Goal: Obtain resource: Download file/media

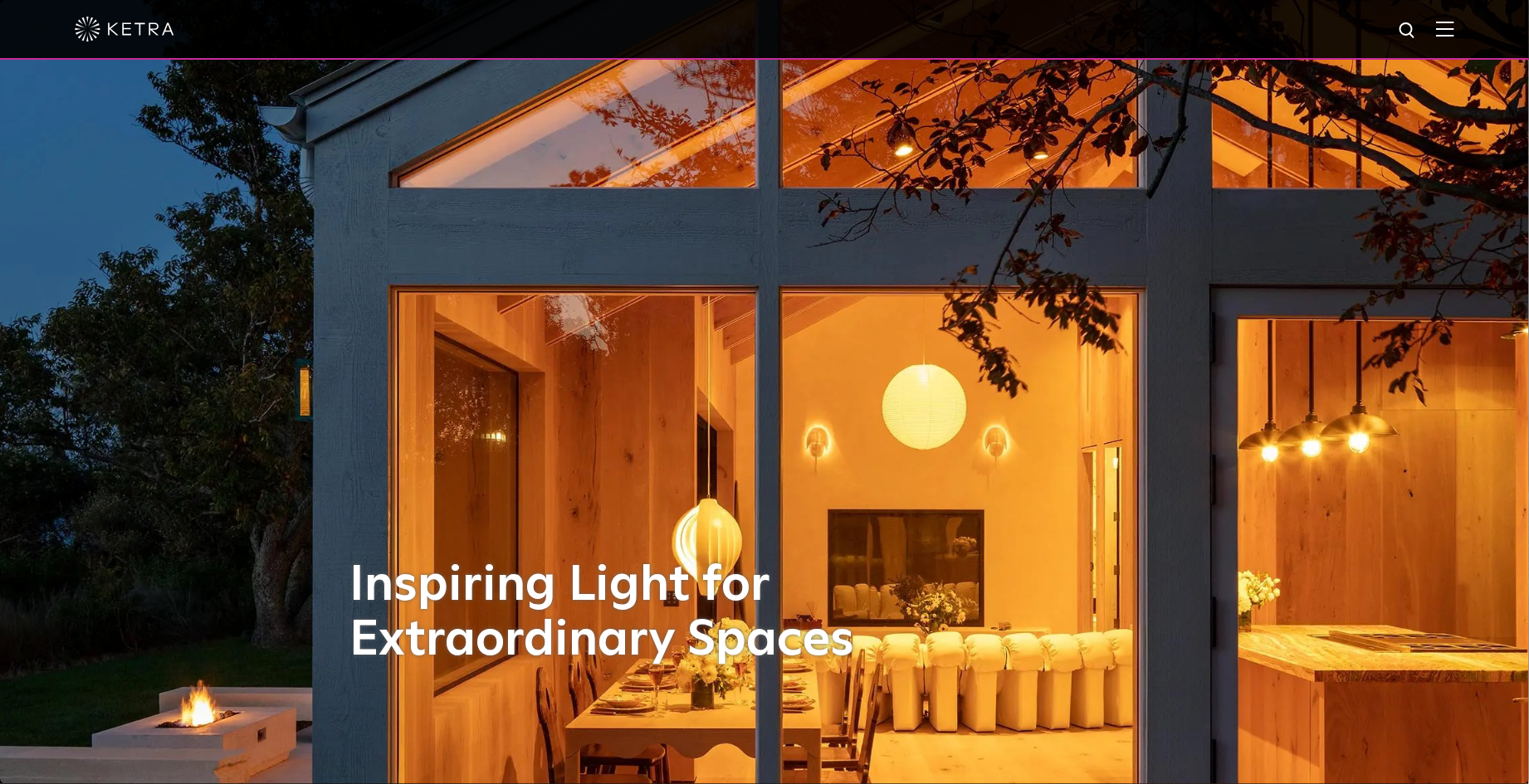
click at [1454, 27] on img at bounding box center [1445, 29] width 18 height 16
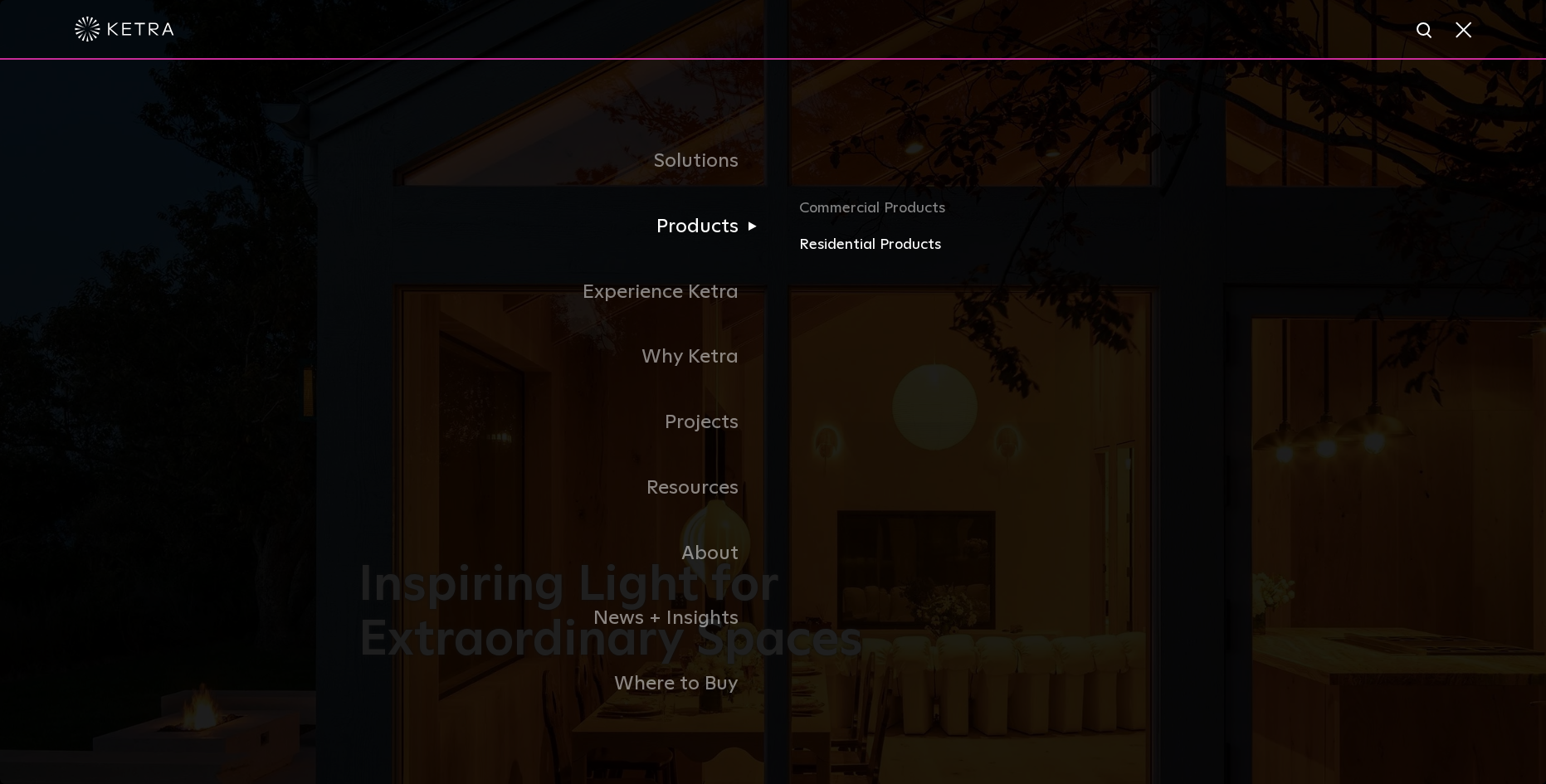
click at [826, 248] on link "Residential Products" at bounding box center [993, 245] width 388 height 24
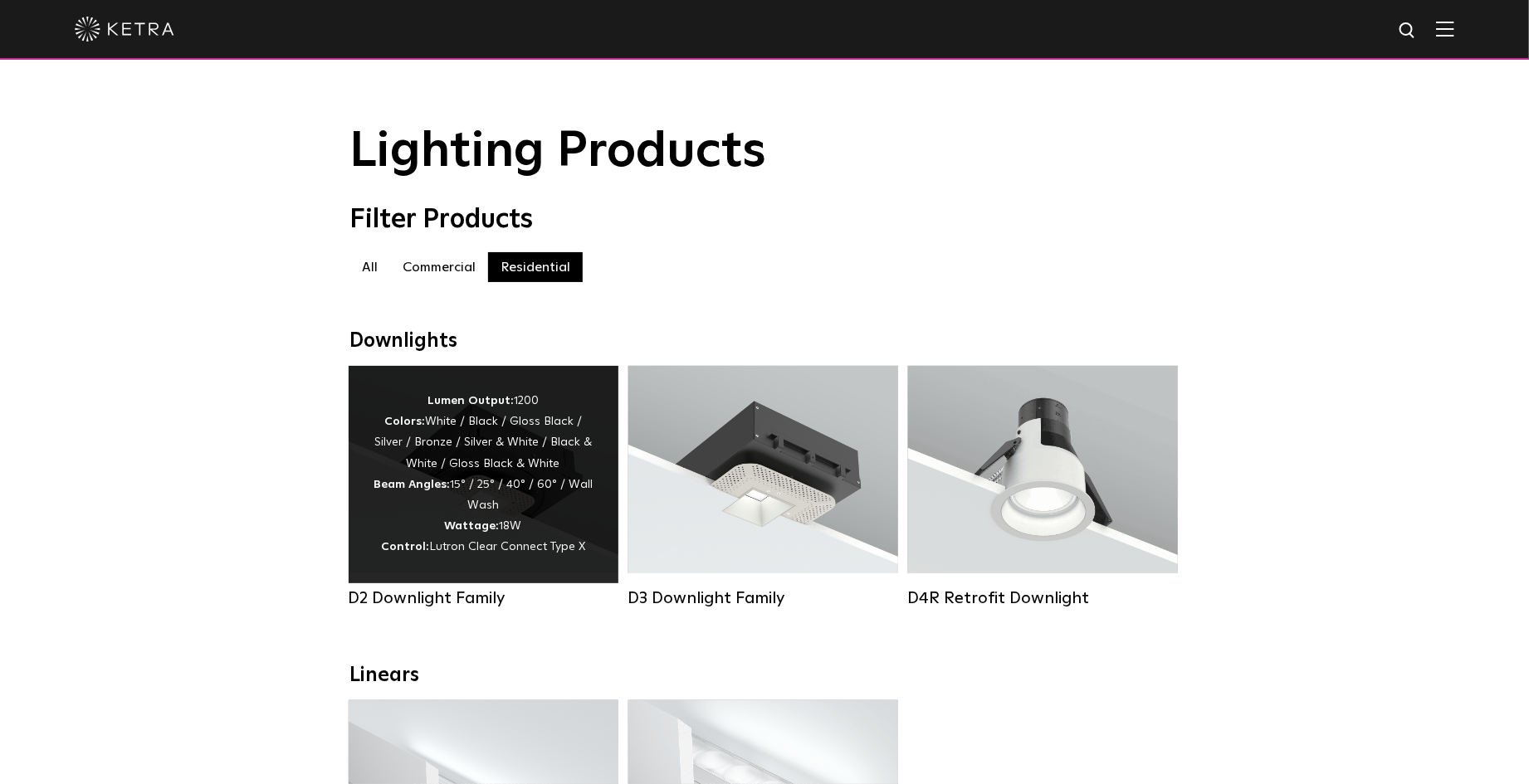
click at [545, 466] on div "Lumen Output: 1200 Colors: White / Black / Gloss Black / Silver / Bronze / Silv…" at bounding box center [483, 475] width 220 height 168
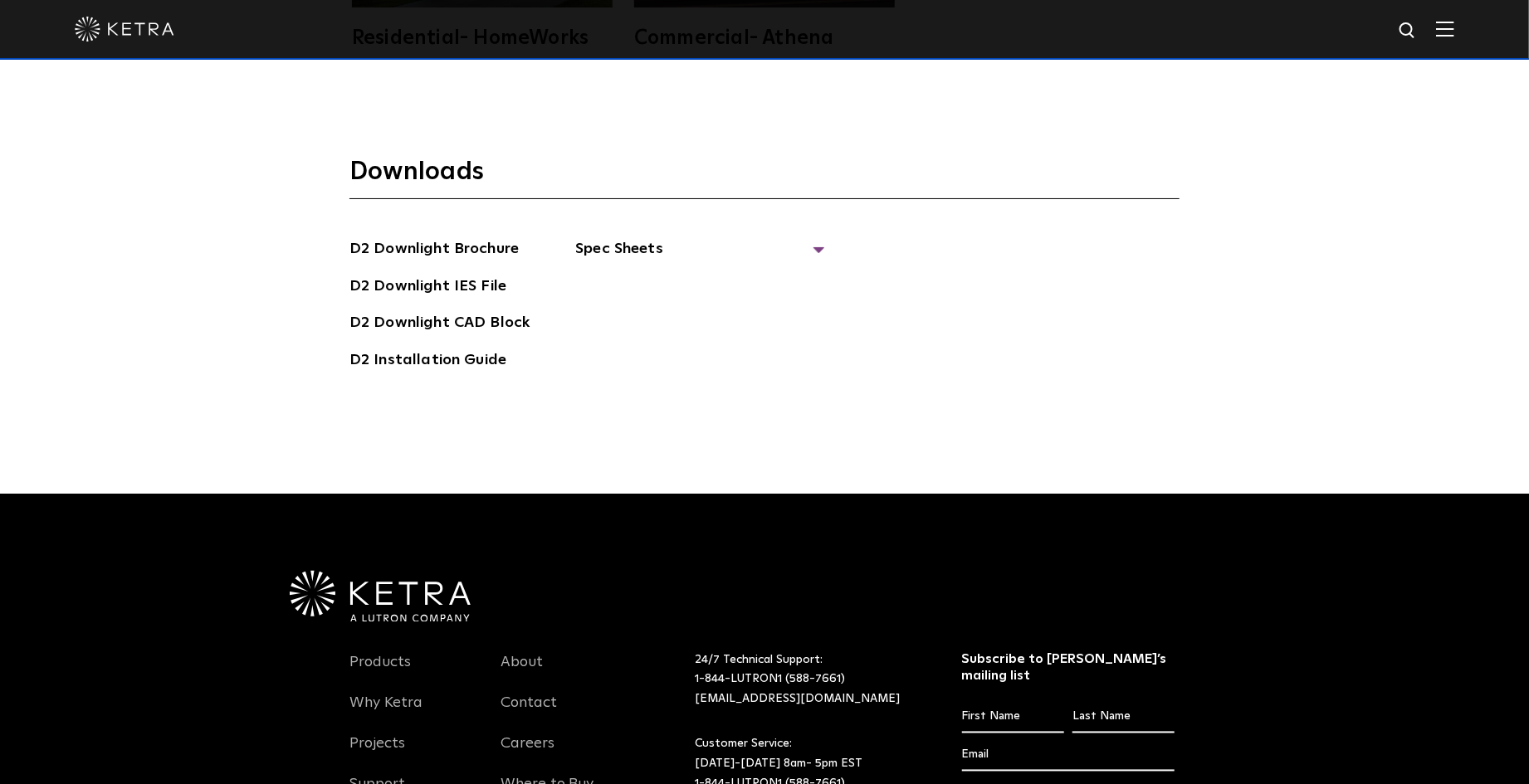
scroll to position [4645, 0]
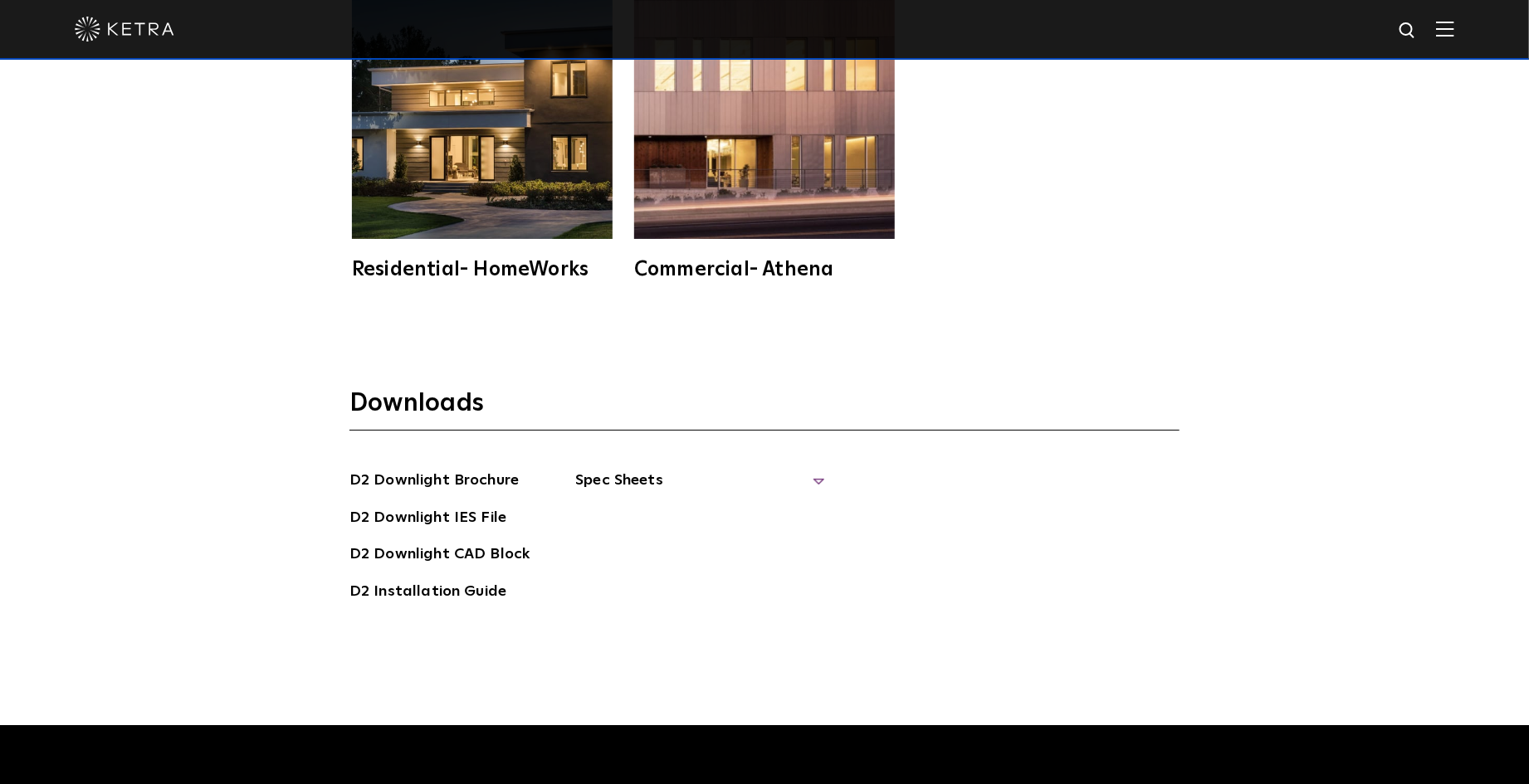
click at [814, 469] on span "Spec Sheets" at bounding box center [699, 487] width 249 height 37
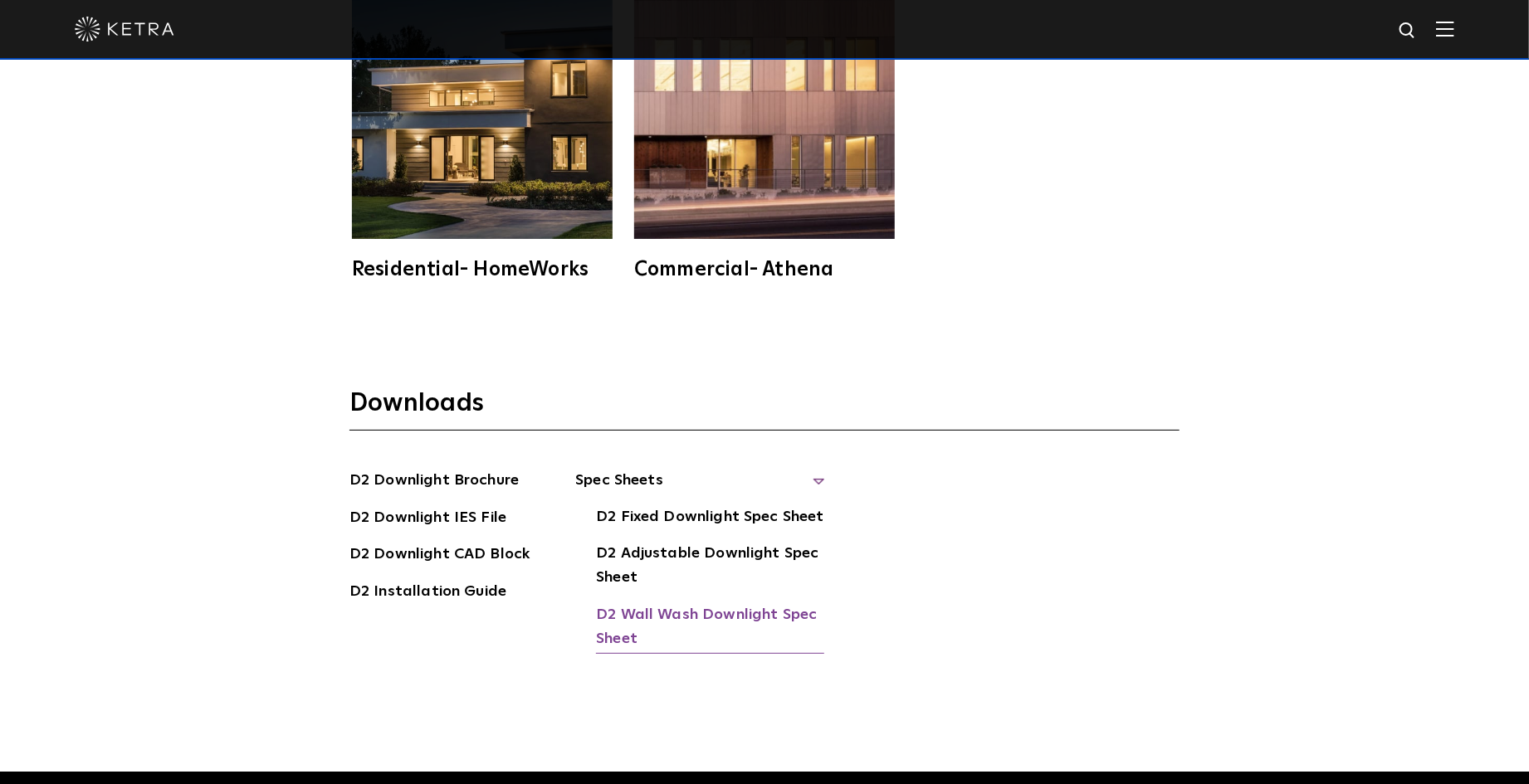
click at [719, 603] on link "D2 Wall Wash Downlight Spec Sheet" at bounding box center [710, 628] width 229 height 51
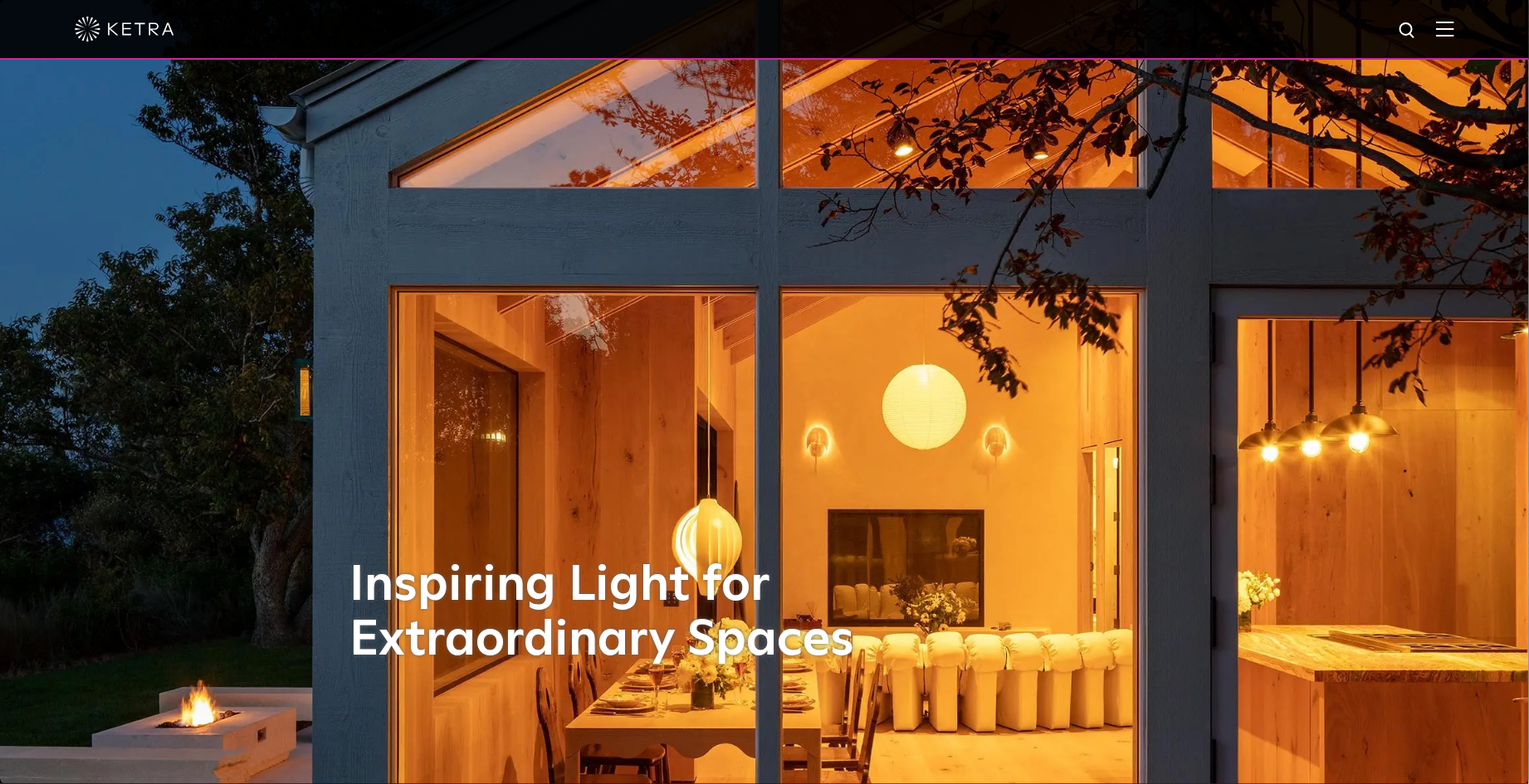
click at [1454, 32] on img at bounding box center [1445, 29] width 18 height 16
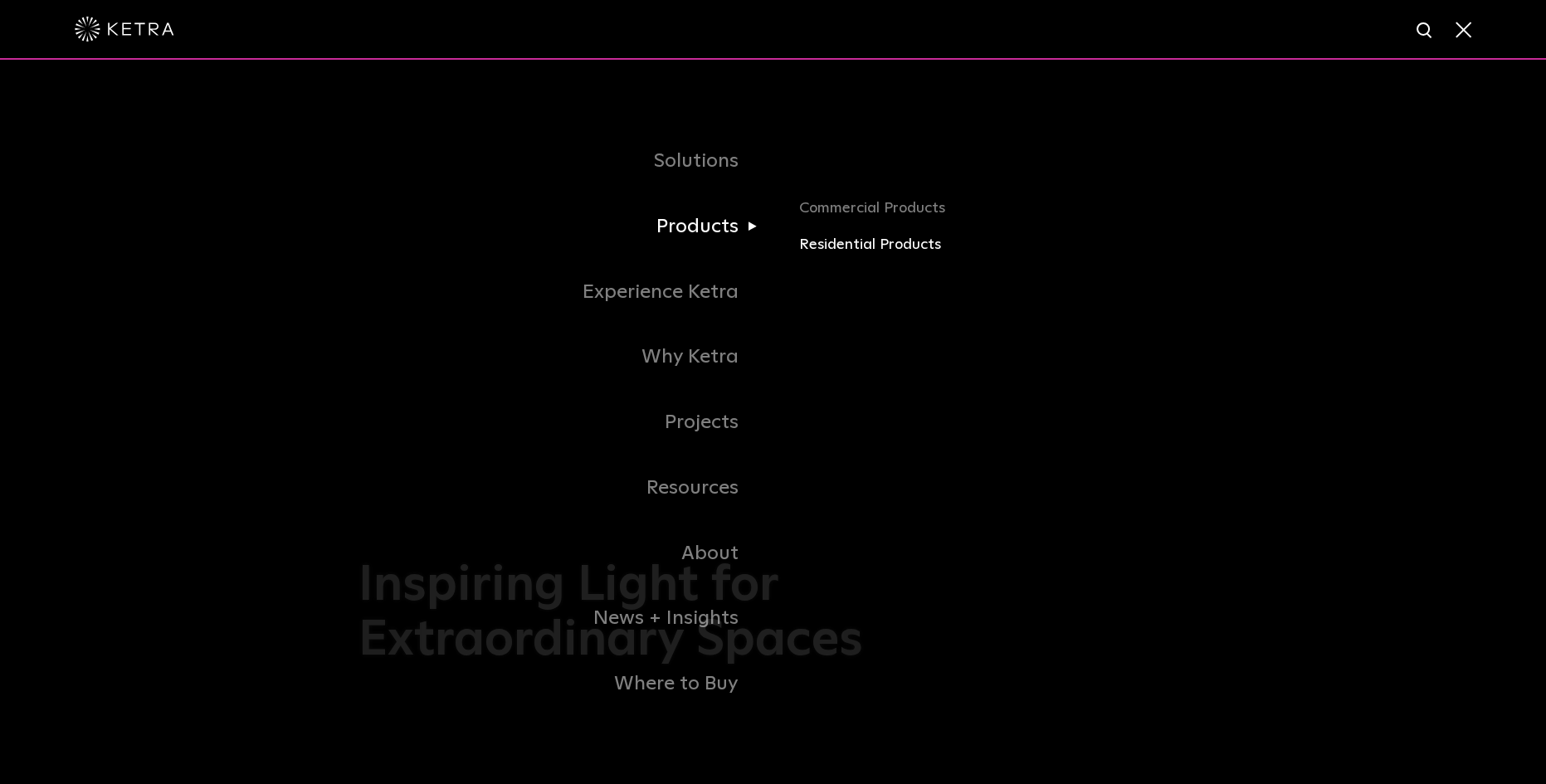
click at [815, 244] on link "Residential Products" at bounding box center [993, 245] width 388 height 24
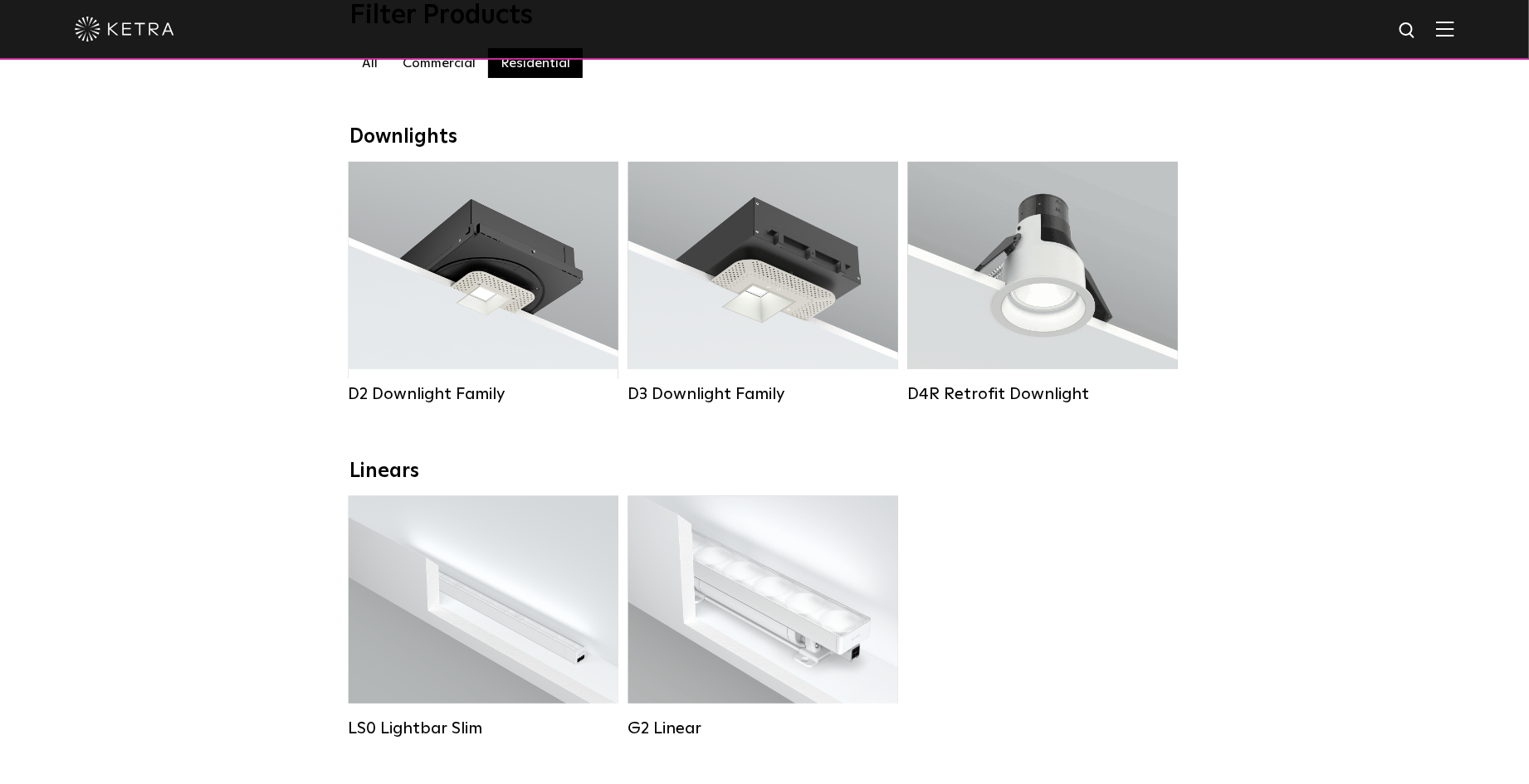
scroll to position [111, 0]
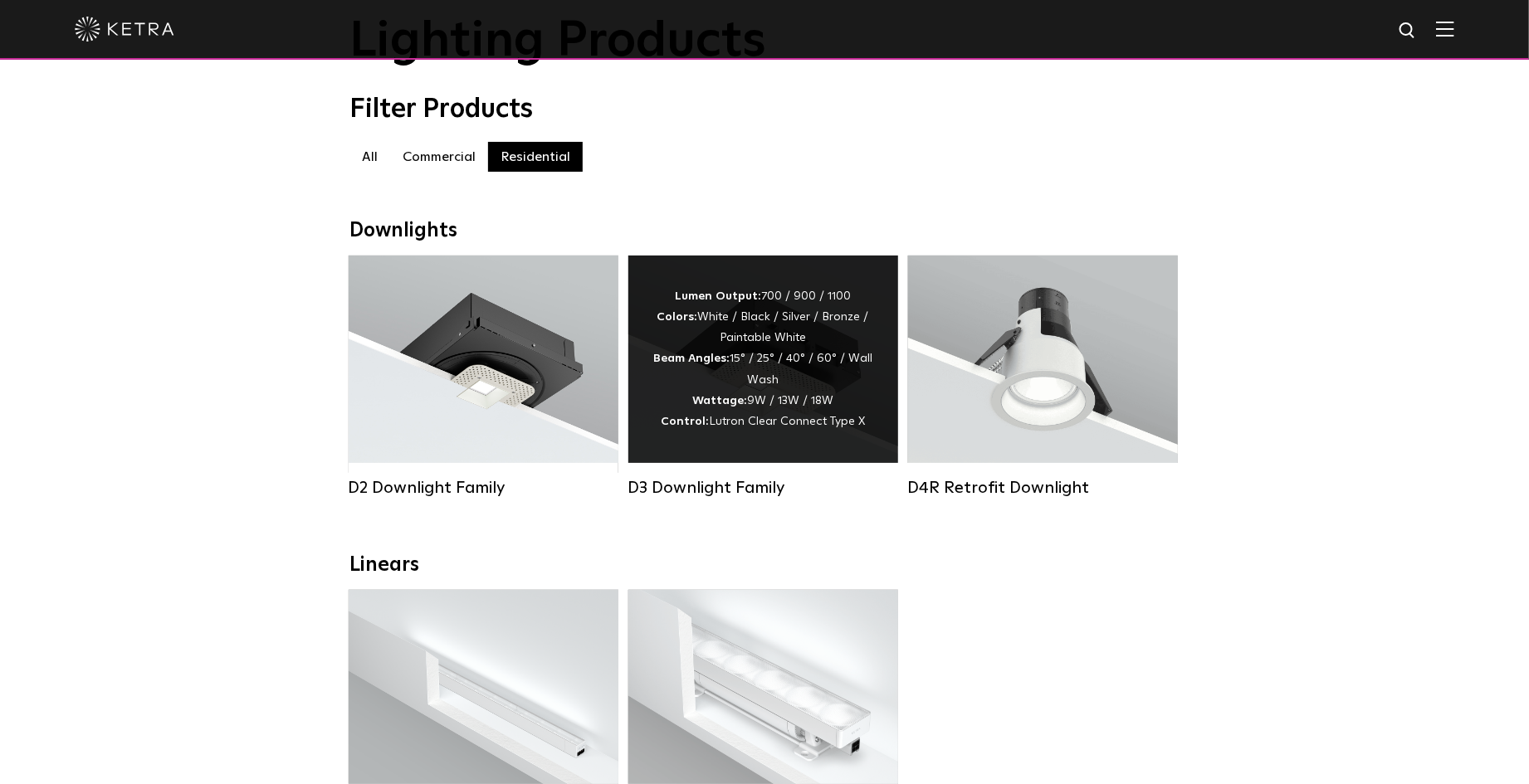
click at [851, 454] on div "Lumen Output: 700 / 900 / 1100 Colors: White / Black / Silver / Bronze / Painta…" at bounding box center [763, 359] width 269 height 207
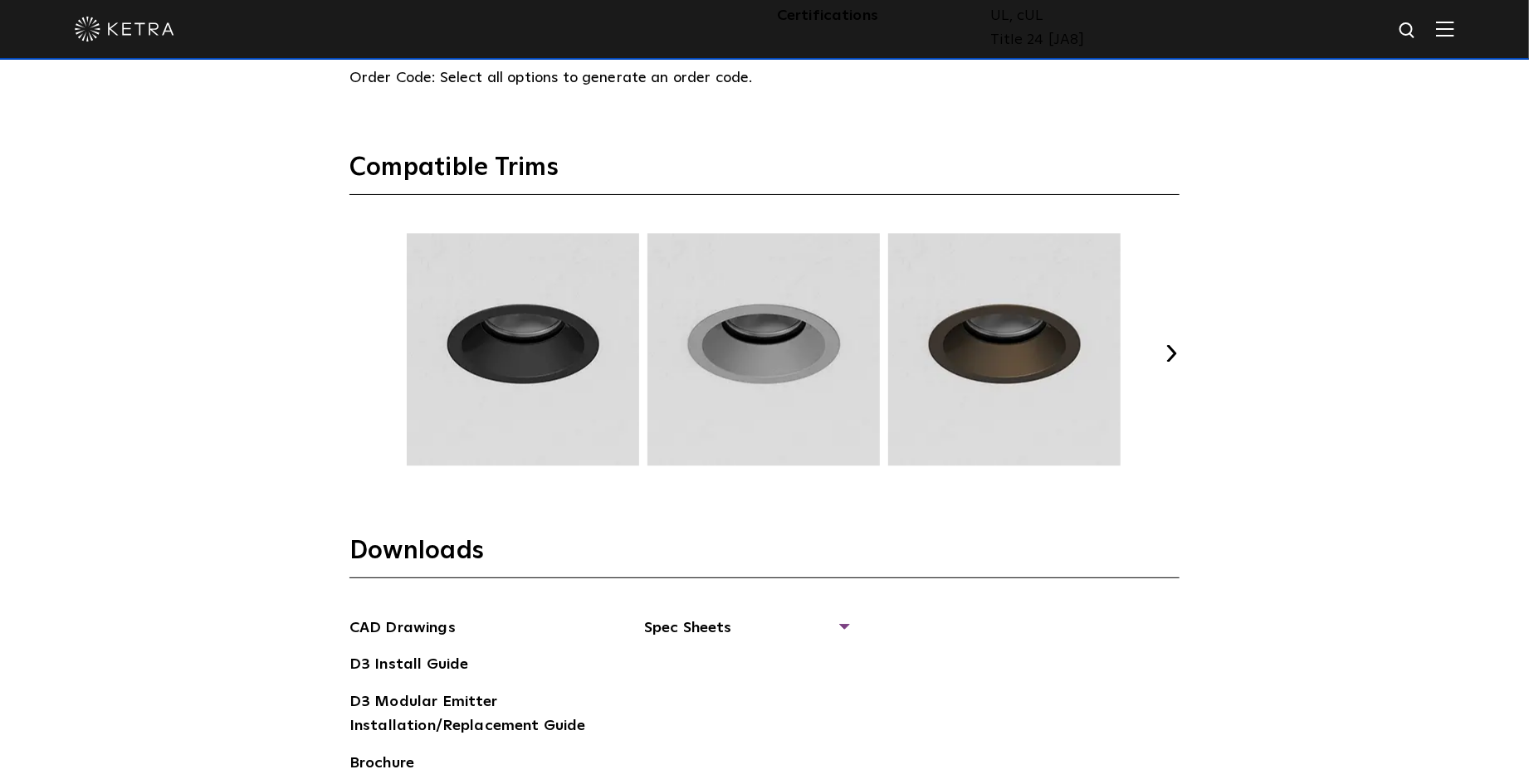
scroll to position [2544, 0]
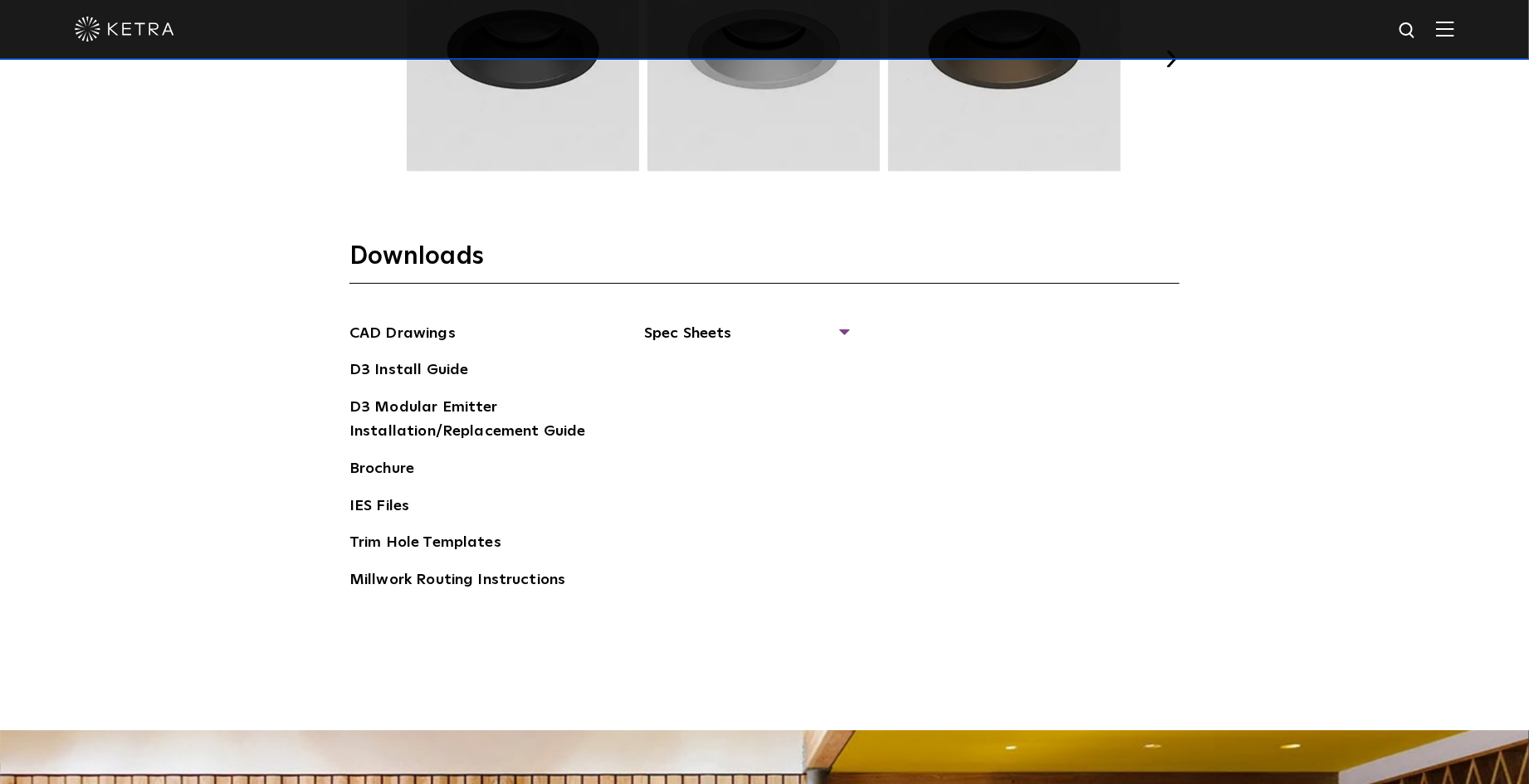
click at [849, 337] on div "CAD Drawings D3 Install Guide D3 Modular Emitter Installation/Replacement Guide…" at bounding box center [764, 464] width 830 height 283
click at [840, 332] on span "Spec Sheets" at bounding box center [746, 340] width 204 height 37
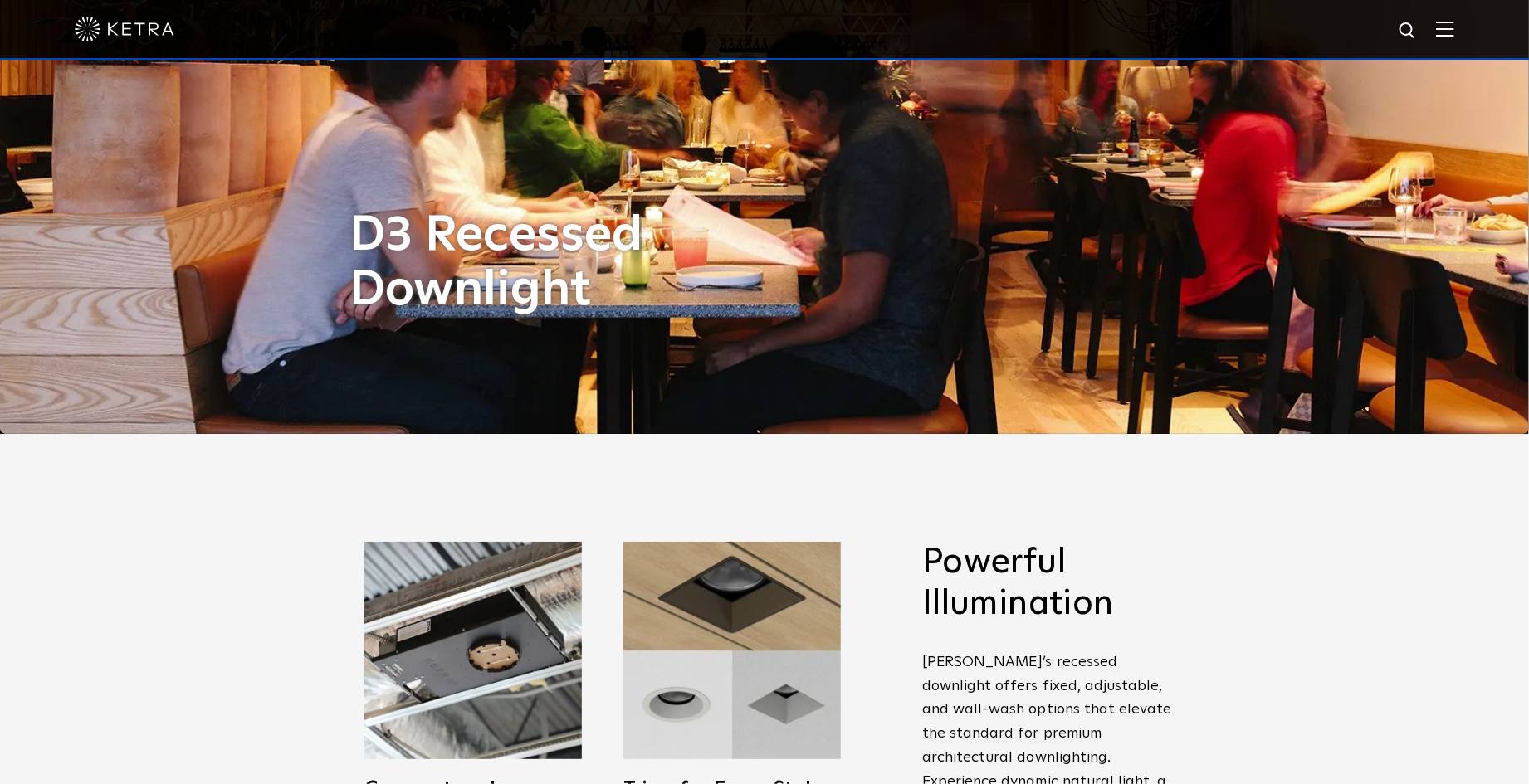
scroll to position [663, 0]
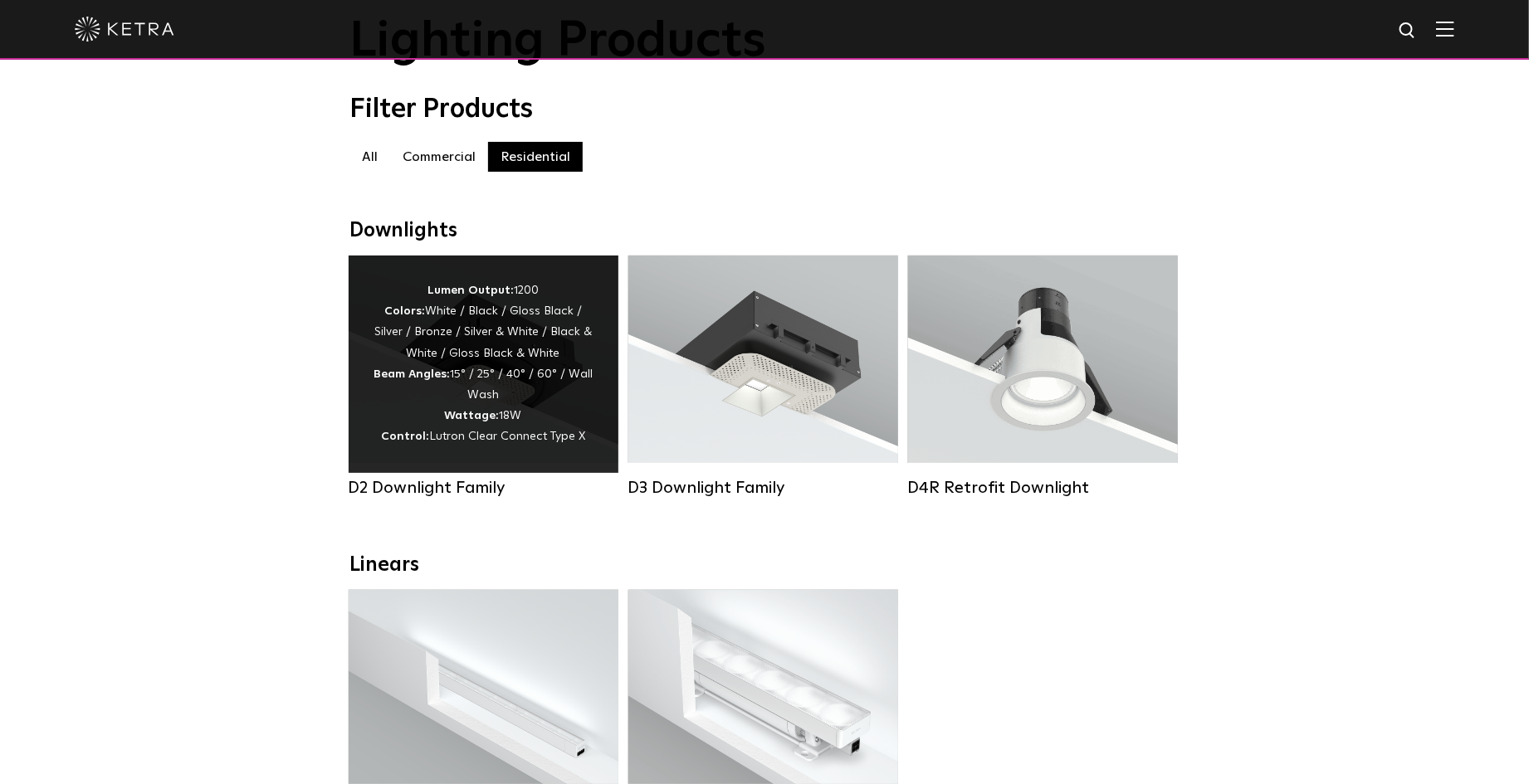
click at [505, 420] on div "Lumen Output: 1200 Colors: White / Black / Gloss Black / Silver / Bronze / Silv…" at bounding box center [483, 364] width 220 height 168
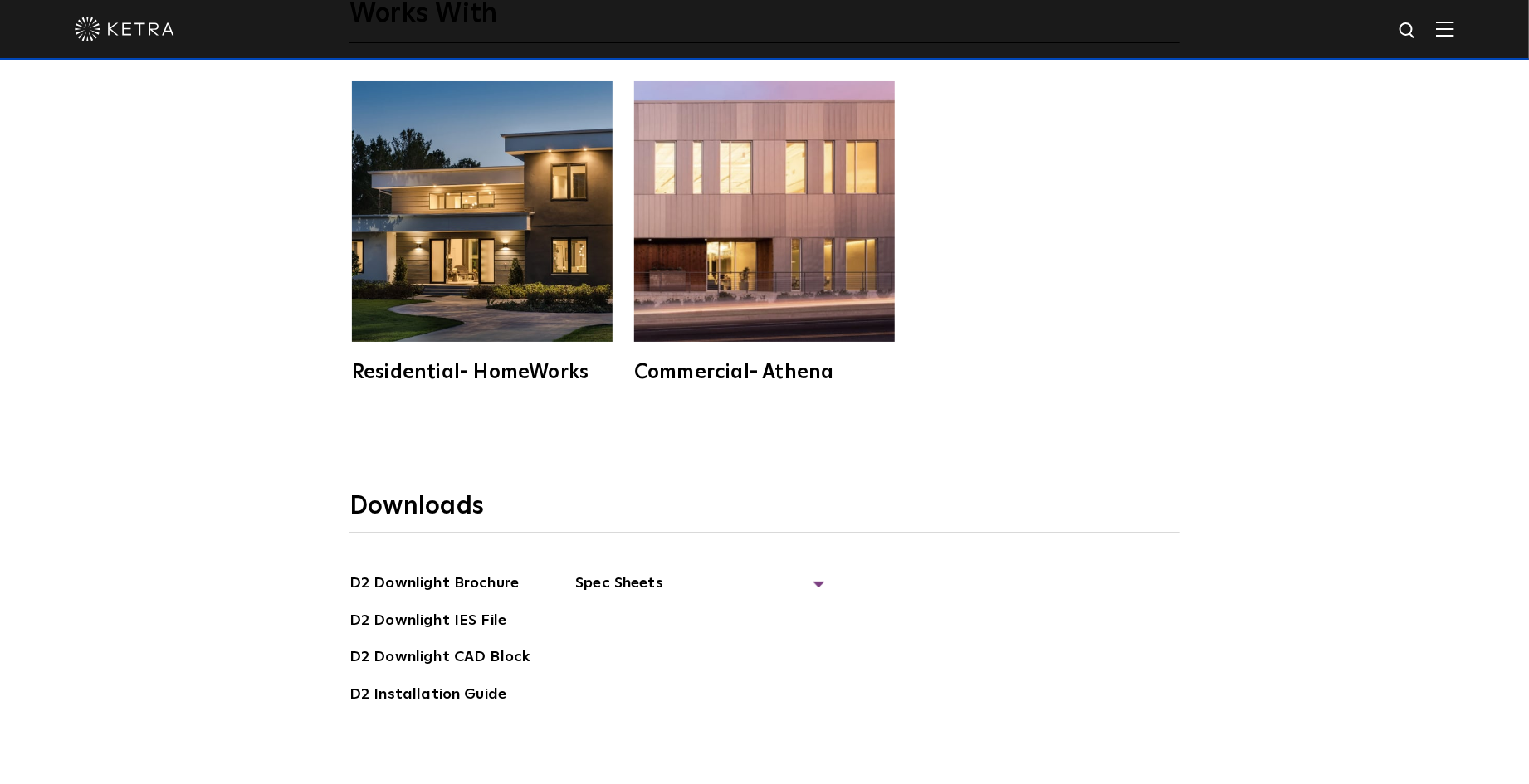
scroll to position [4645, 0]
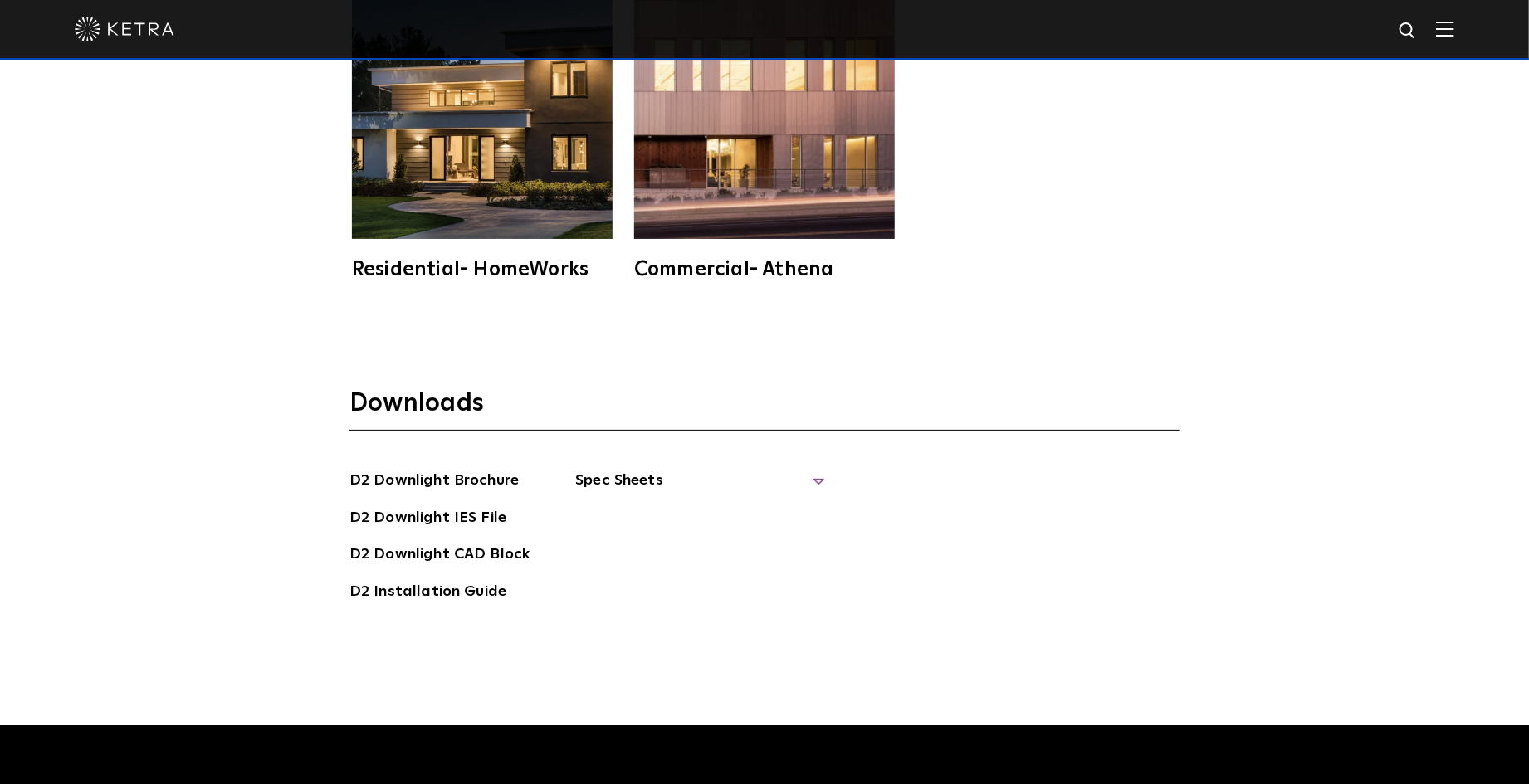
click at [816, 469] on span "Spec Sheets" at bounding box center [699, 487] width 249 height 37
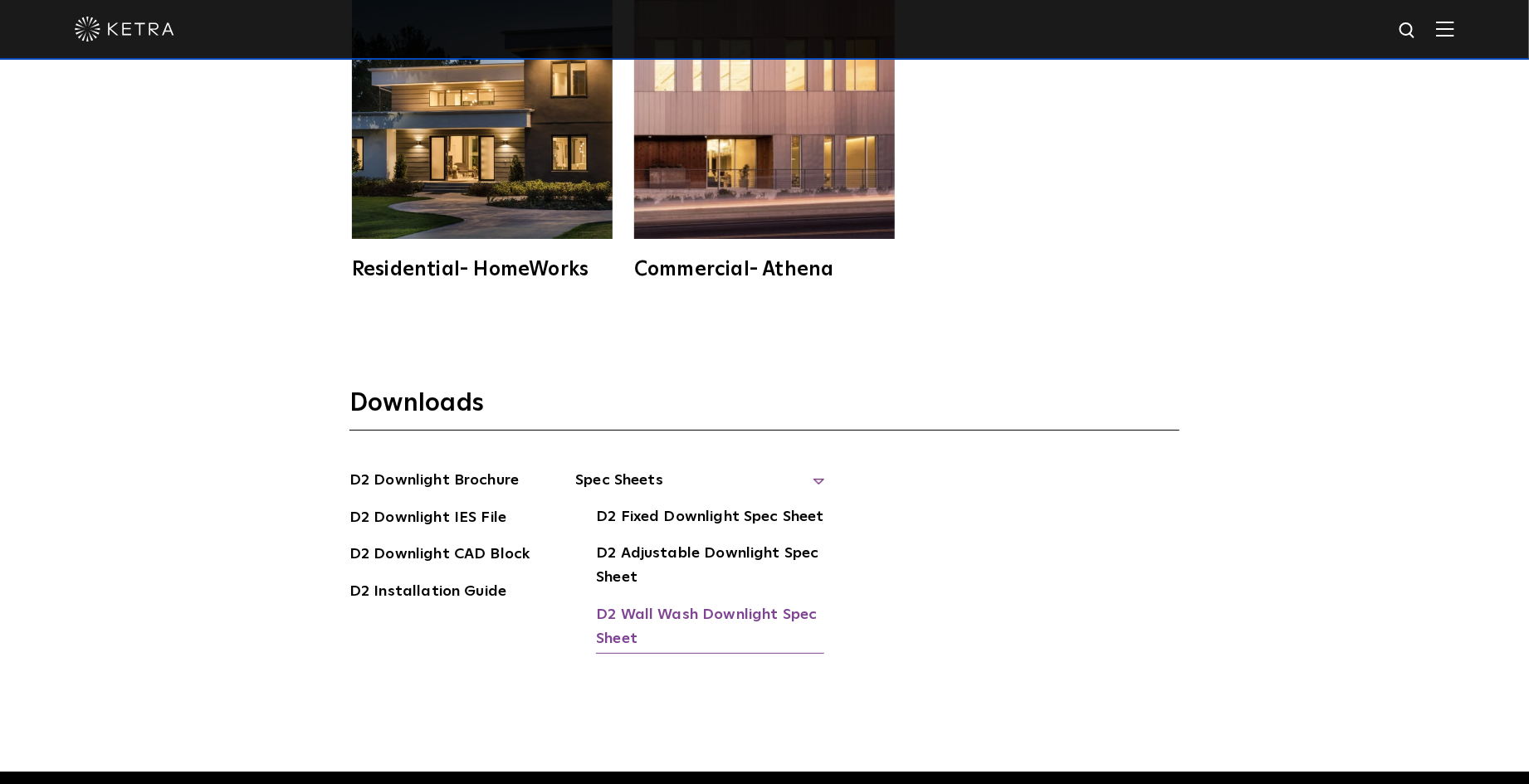
click at [762, 603] on link "D2 Wall Wash Downlight Spec Sheet" at bounding box center [710, 628] width 229 height 51
